Goal: Book appointment/travel/reservation

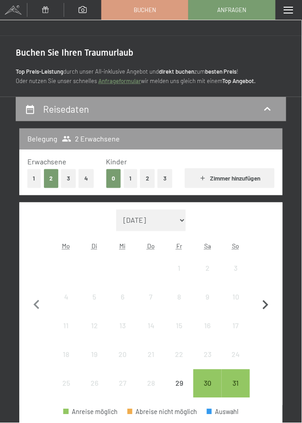
click at [270, 304] on icon "button" at bounding box center [266, 305] width 19 height 19
select select "2025-09-01"
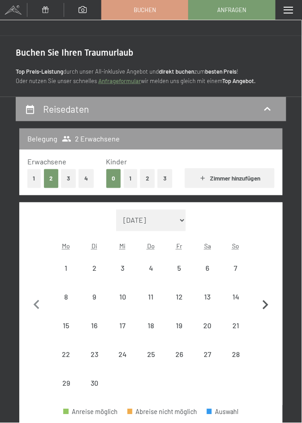
click at [271, 304] on icon "button" at bounding box center [266, 305] width 19 height 19
select select "2025-10-01"
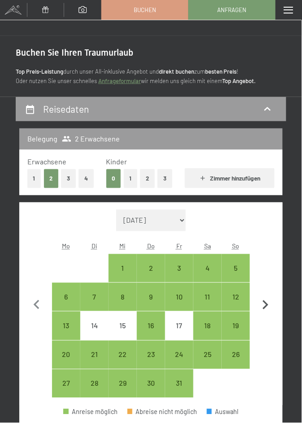
click at [269, 305] on icon "button" at bounding box center [266, 305] width 6 height 9
select select "2025-11-01"
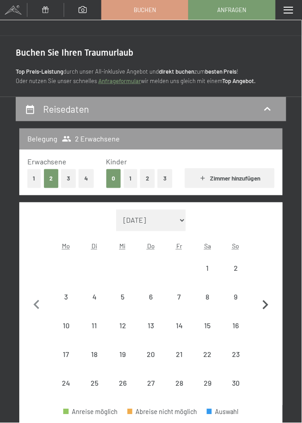
select select "2025-11-01"
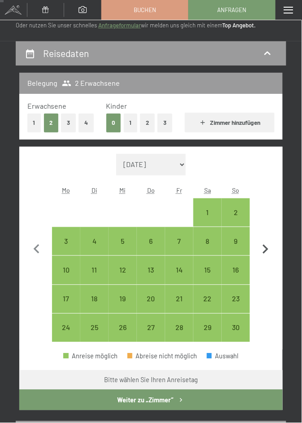
scroll to position [56, 0]
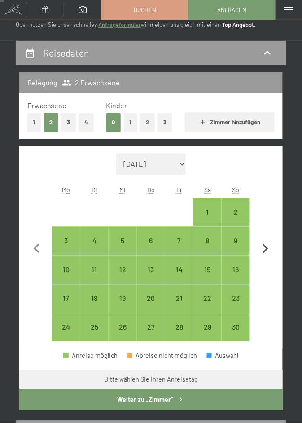
click at [268, 251] on icon "button" at bounding box center [266, 249] width 19 height 19
select select "2025-12-01"
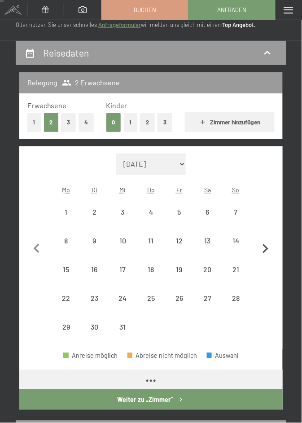
select select "2025-12-01"
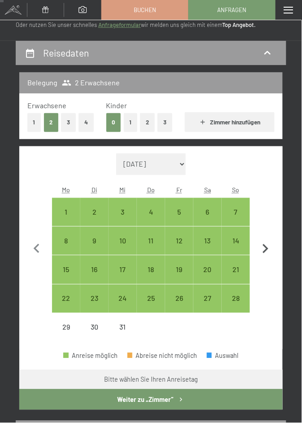
click at [270, 250] on icon "button" at bounding box center [266, 249] width 19 height 19
select select "2026-01-01"
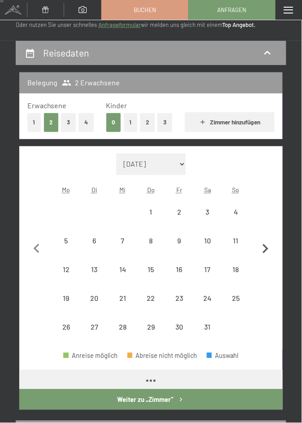
select select "2026-01-01"
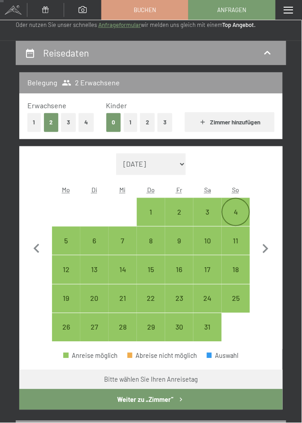
click at [240, 211] on div "4" at bounding box center [236, 222] width 27 height 27
select select "2026-01-01"
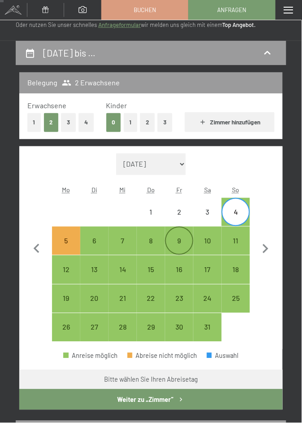
click at [182, 244] on div "9" at bounding box center [179, 251] width 27 height 27
select select "2026-01-01"
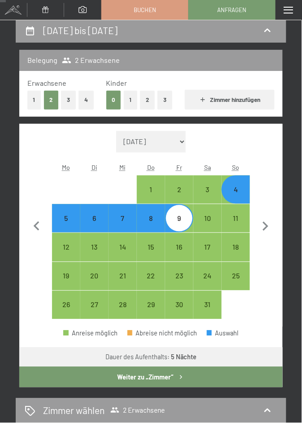
scroll to position [80, 0]
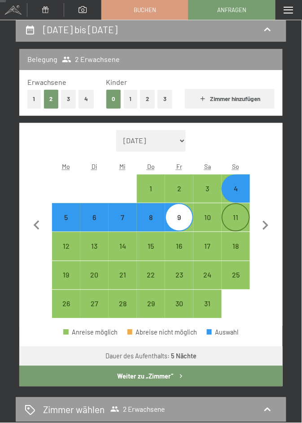
click at [242, 219] on div "11" at bounding box center [236, 227] width 27 height 27
select select "2026-01-01"
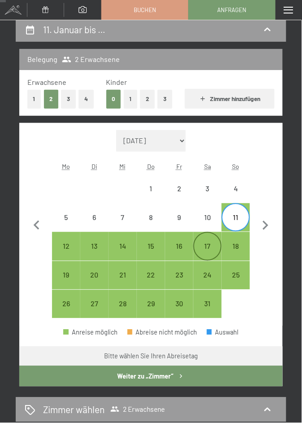
click at [212, 247] on div "17" at bounding box center [208, 256] width 27 height 27
select select "2026-01-01"
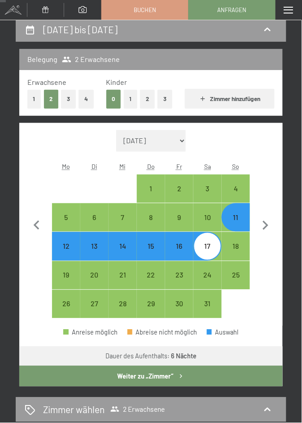
click at [183, 249] on div "16" at bounding box center [179, 256] width 27 height 27
select select "2026-01-01"
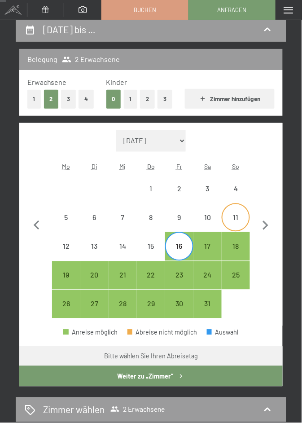
click at [243, 216] on div "11" at bounding box center [236, 227] width 27 height 27
select select "2026-01-01"
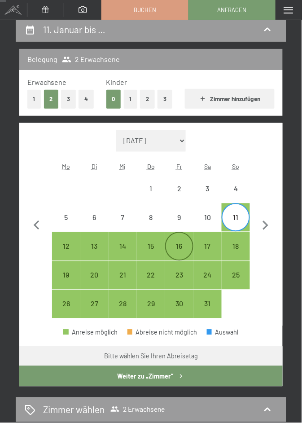
click at [180, 250] on div "16" at bounding box center [179, 256] width 27 height 27
select select "2026-01-01"
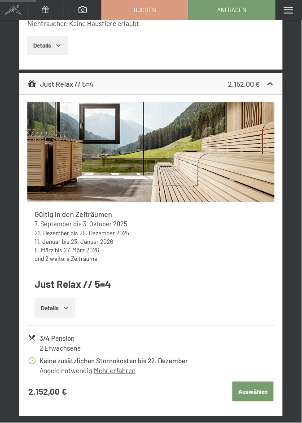
scroll to position [710, 0]
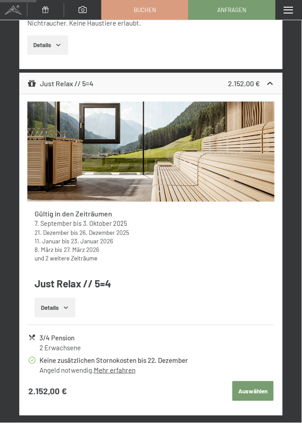
click at [62, 308] on button "Details" at bounding box center [55, 308] width 41 height 20
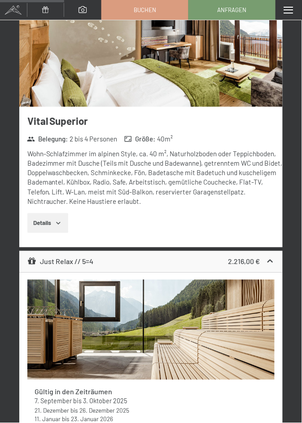
scroll to position [1284, 0]
click at [58, 220] on icon "button" at bounding box center [58, 223] width 7 height 7
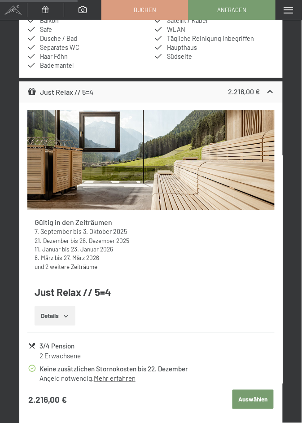
scroll to position [1590, 0]
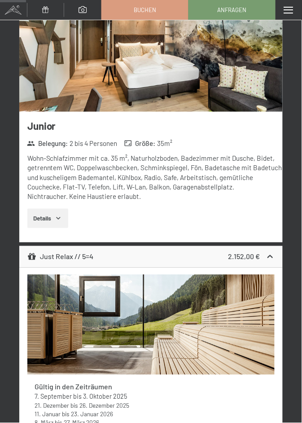
scroll to position [538, 0]
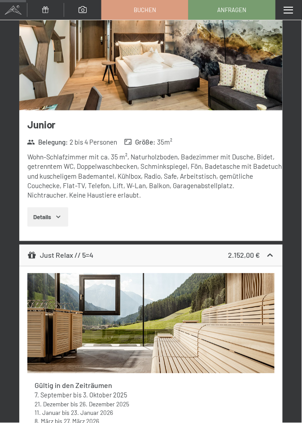
click at [55, 218] on icon "button" at bounding box center [58, 216] width 7 height 7
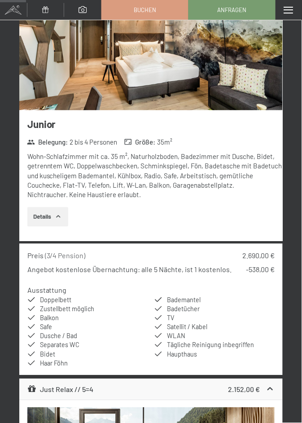
click at [232, 73] on img at bounding box center [151, 57] width 264 height 107
click at [296, 14] on div "Menü" at bounding box center [289, 10] width 27 height 20
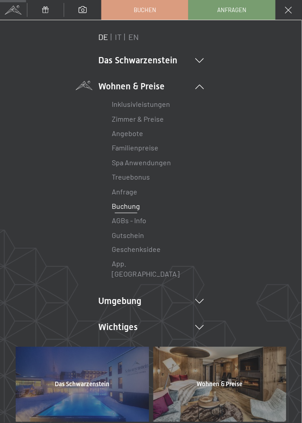
click at [290, 12] on span at bounding box center [289, 10] width 7 height 7
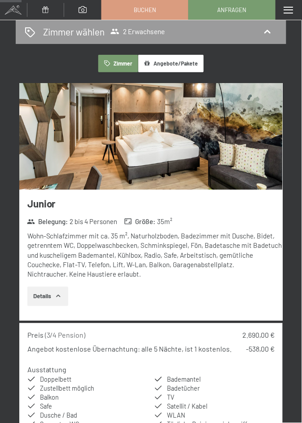
scroll to position [458, 0]
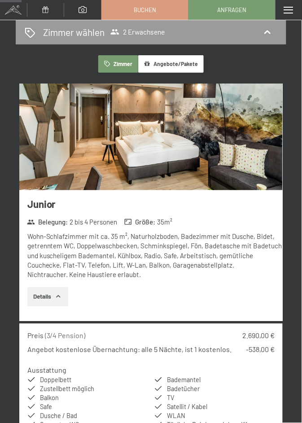
click at [58, 296] on icon "button" at bounding box center [58, 296] width 7 height 7
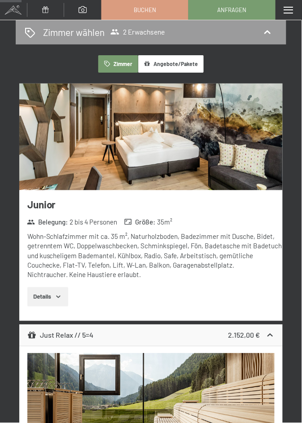
click at [59, 294] on icon "button" at bounding box center [58, 296] width 7 height 7
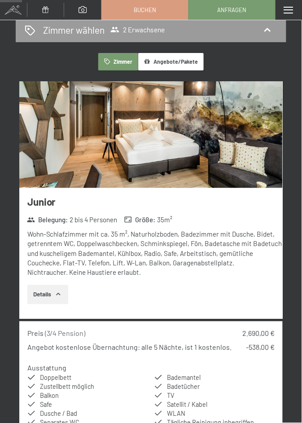
scroll to position [449, 0]
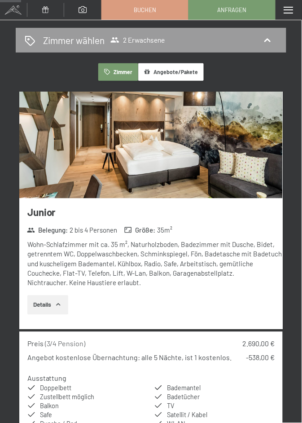
click at [243, 166] on img at bounding box center [151, 145] width 264 height 107
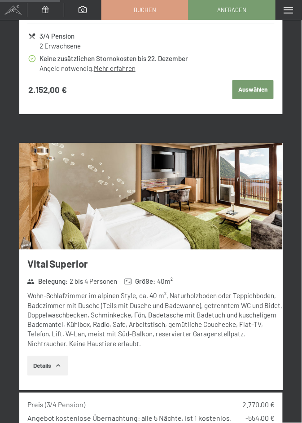
scroll to position [1274, 0]
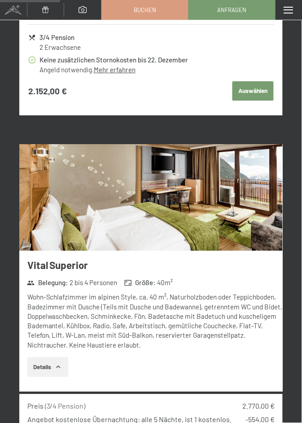
click at [58, 366] on icon "button" at bounding box center [59, 367] width 4 height 2
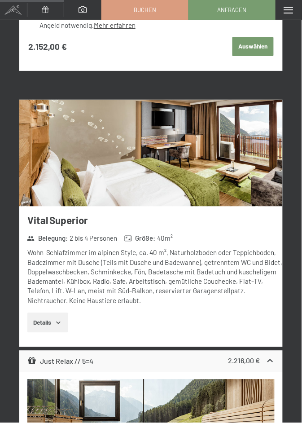
scroll to position [1316, 0]
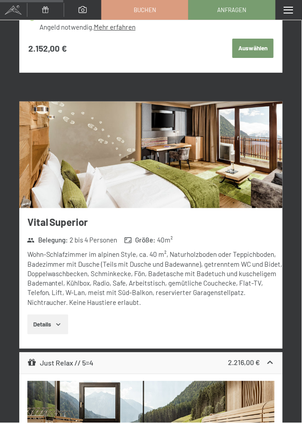
click at [238, 166] on img at bounding box center [151, 155] width 264 height 107
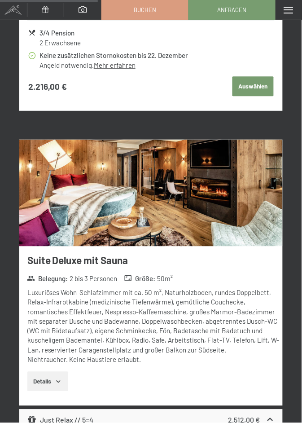
scroll to position [2031, 0]
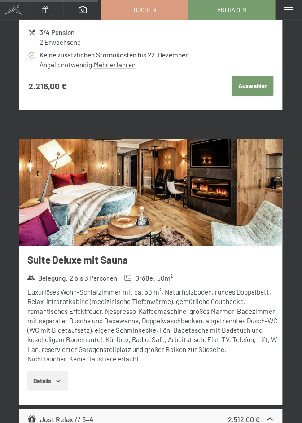
click at [242, 199] on img at bounding box center [151, 192] width 264 height 107
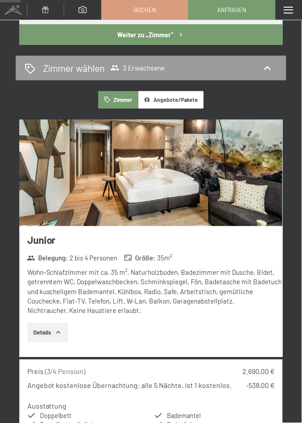
scroll to position [422, 0]
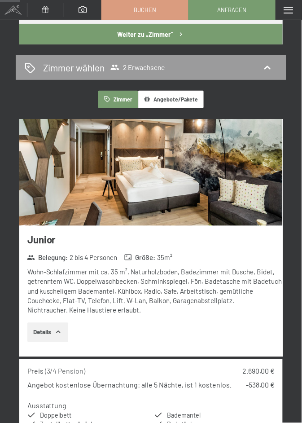
click at [240, 195] on img at bounding box center [151, 172] width 264 height 107
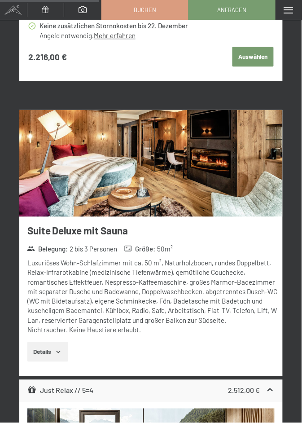
scroll to position [2061, 0]
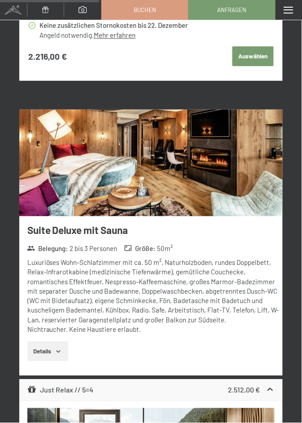
click at [257, 303] on div "Luxuriöses Wohn-Schlafzimmer mit ca. 50 m², Naturholzboden, rundes Doppelbett, …" at bounding box center [155, 296] width 256 height 76
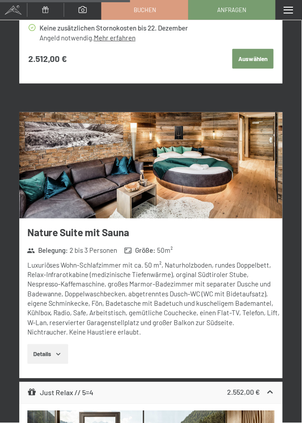
scroll to position [2701, 0]
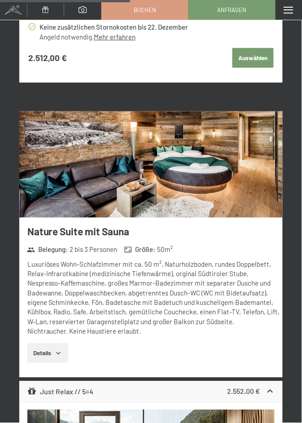
click at [243, 172] on img at bounding box center [151, 164] width 264 height 107
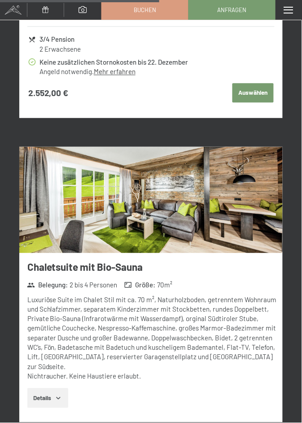
scroll to position [3308, 0]
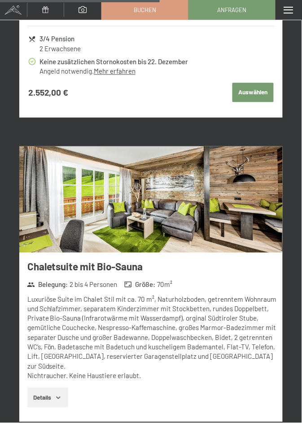
click at [240, 187] on img at bounding box center [151, 200] width 264 height 107
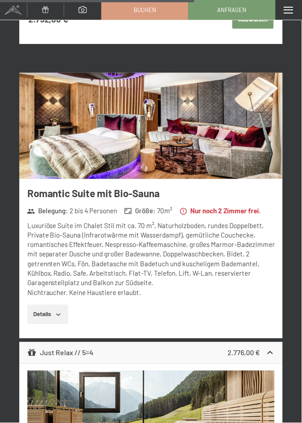
scroll to position [4031, 0]
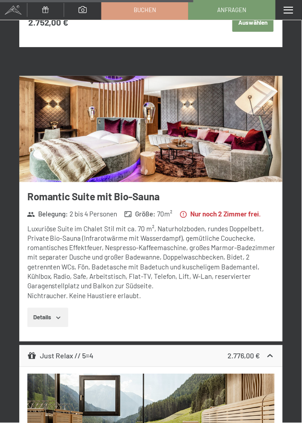
click at [247, 126] on img at bounding box center [151, 129] width 264 height 107
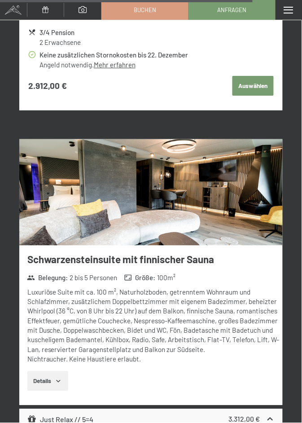
scroll to position [5243, 0]
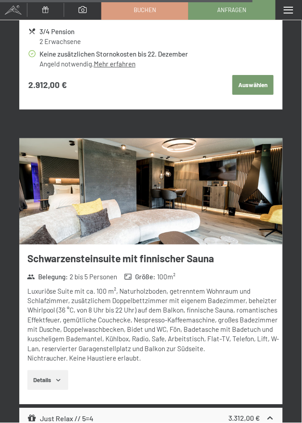
click at [241, 180] on img at bounding box center [151, 191] width 264 height 107
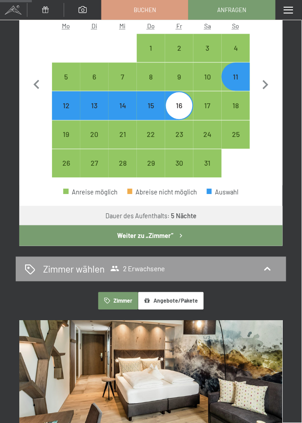
scroll to position [0, 0]
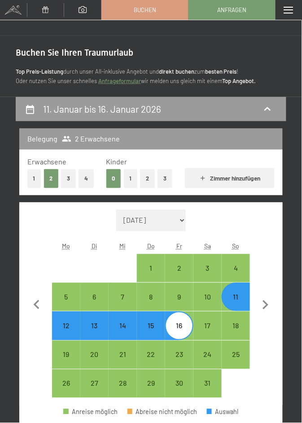
click at [296, 9] on div "Menü" at bounding box center [289, 10] width 27 height 20
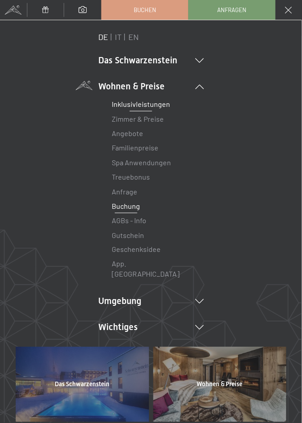
click at [157, 105] on link "Inklusivleistungen" at bounding box center [141, 104] width 58 height 9
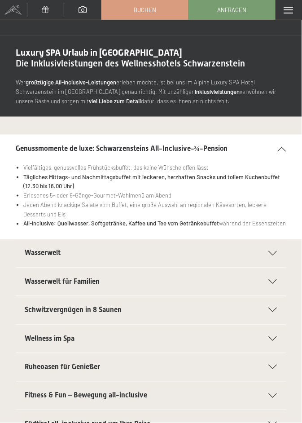
click at [284, 151] on icon at bounding box center [282, 149] width 9 height 4
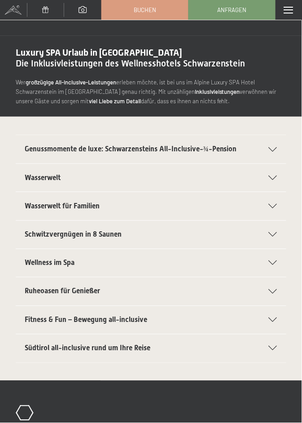
click at [224, 146] on span "Genussmomente de luxe: Schwarzensteins All-Inclusive-¾-Pension" at bounding box center [131, 149] width 213 height 9
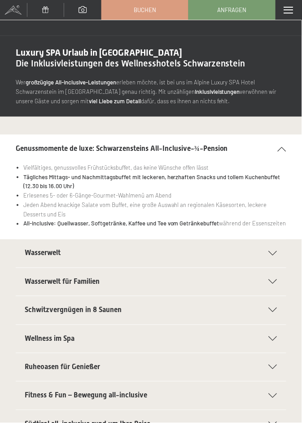
click at [252, 224] on li "All-inclusive: Quellwasser, Softgetränke, Kaffee und Tee vom Getränkebuffet wäh…" at bounding box center [154, 223] width 263 height 9
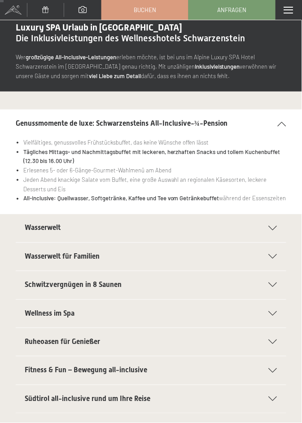
scroll to position [27, 0]
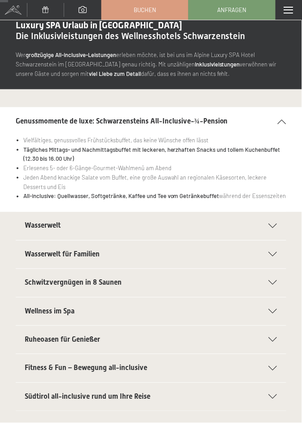
click at [276, 225] on icon at bounding box center [273, 226] width 9 height 4
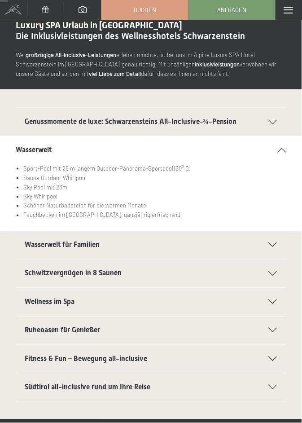
click at [275, 246] on icon at bounding box center [273, 245] width 9 height 4
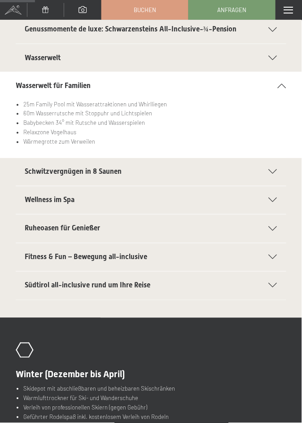
scroll to position [121, 0]
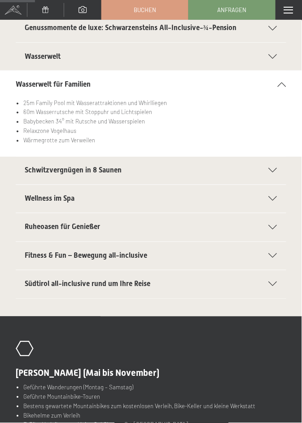
click at [276, 169] on icon at bounding box center [273, 171] width 9 height 4
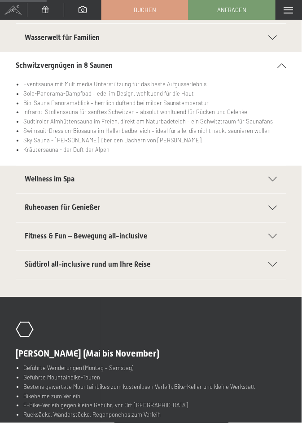
scroll to position [170, 0]
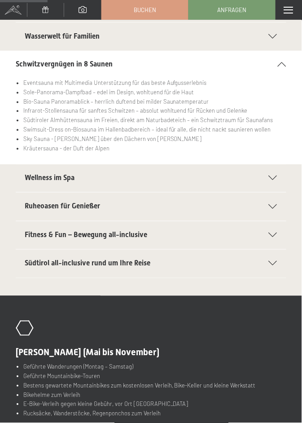
click at [276, 206] on icon at bounding box center [273, 207] width 9 height 4
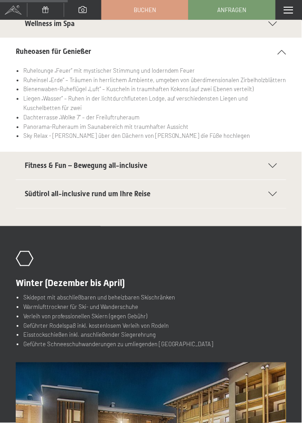
scroll to position [241, 0]
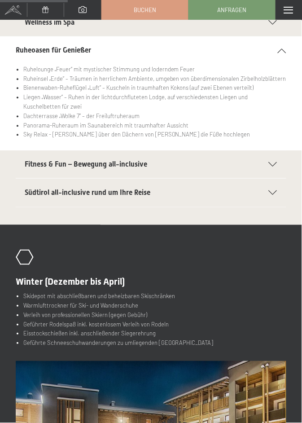
click at [276, 191] on icon at bounding box center [273, 193] width 9 height 4
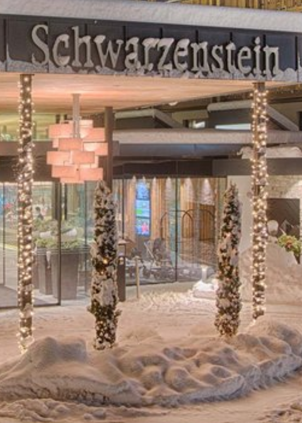
scroll to position [394, 0]
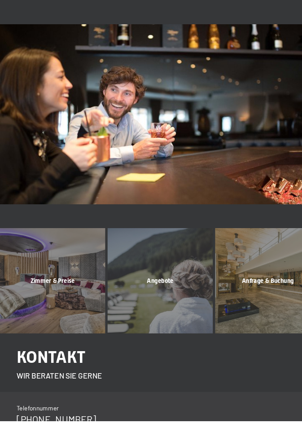
scroll to position [763, 0]
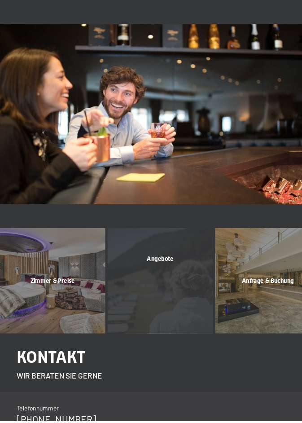
click at [169, 275] on div "Angebote" at bounding box center [152, 271] width 102 height 8
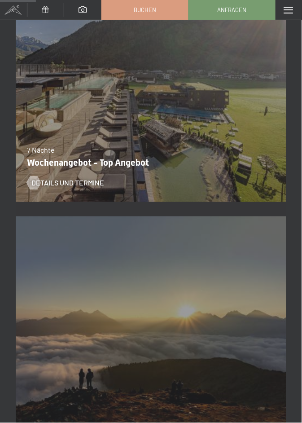
scroll to position [496, 0]
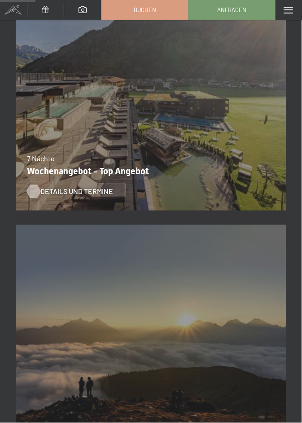
click at [84, 195] on span "Details und Termine" at bounding box center [76, 192] width 73 height 10
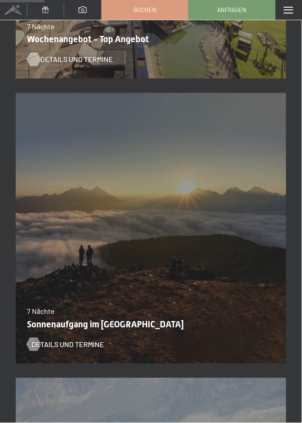
scroll to position [628, 0]
click at [93, 349] on span "Details und Termine" at bounding box center [76, 345] width 73 height 10
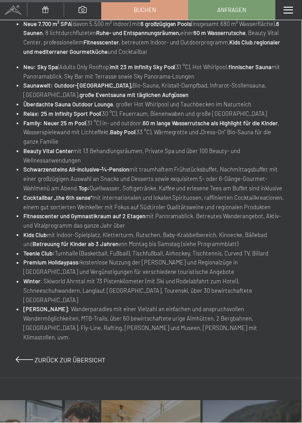
scroll to position [415, 0]
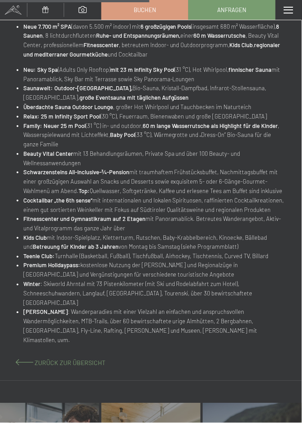
click at [88, 360] on span "Zurück zur Übersicht" at bounding box center [70, 364] width 71 height 8
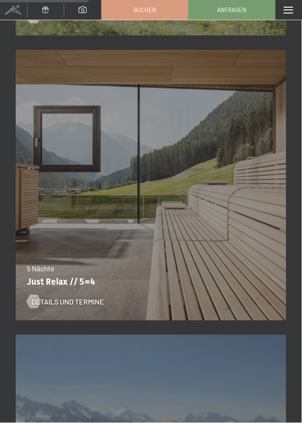
scroll to position [1242, 0]
click at [89, 306] on span "Details und Termine" at bounding box center [76, 302] width 73 height 10
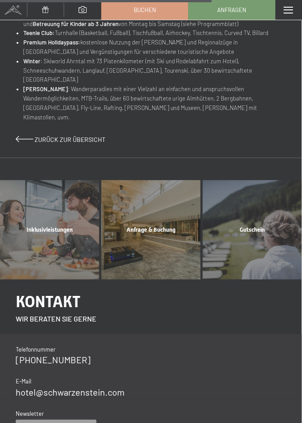
scroll to position [660, 0]
